Goal: Find specific page/section: Find specific page/section

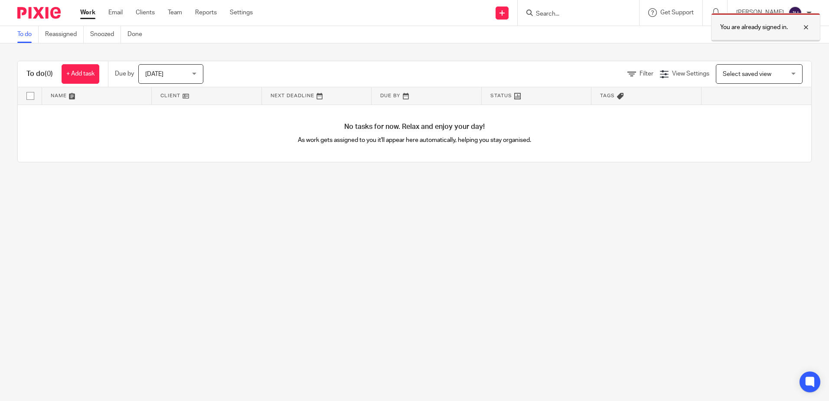
click at [806, 25] on div at bounding box center [799, 27] width 23 height 10
click at [607, 13] on input "Search" at bounding box center [574, 14] width 78 height 8
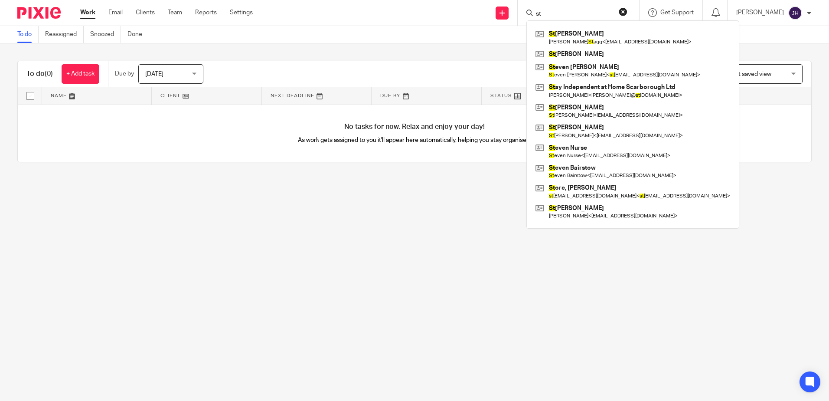
type input "s"
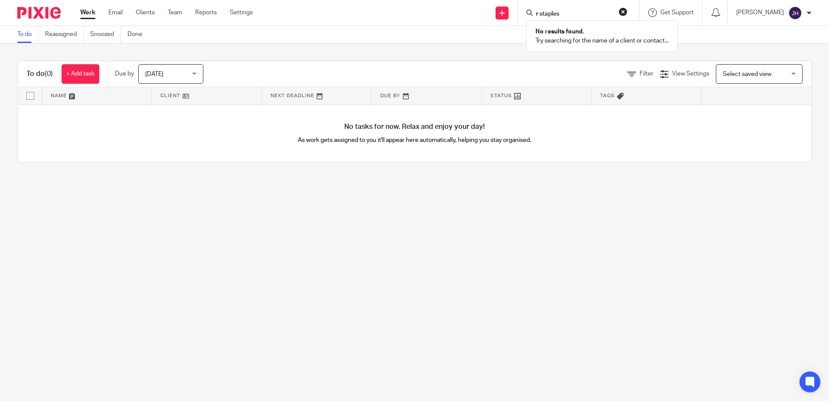
type input "r staples"
